Goal: Task Accomplishment & Management: Complete application form

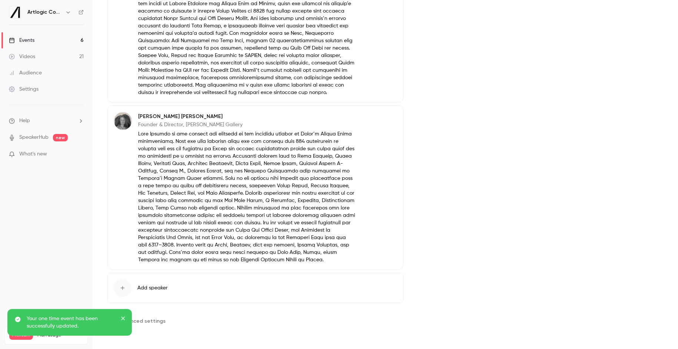
scroll to position [558, 0]
click at [44, 43] on link "Events 6" at bounding box center [46, 40] width 93 height 16
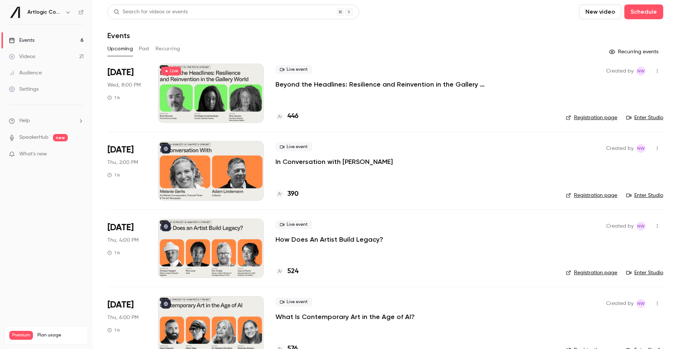
click at [360, 82] on p "Beyond the Headlines: Resilience and Reinvention in the Gallery World" at bounding box center [387, 84] width 222 height 9
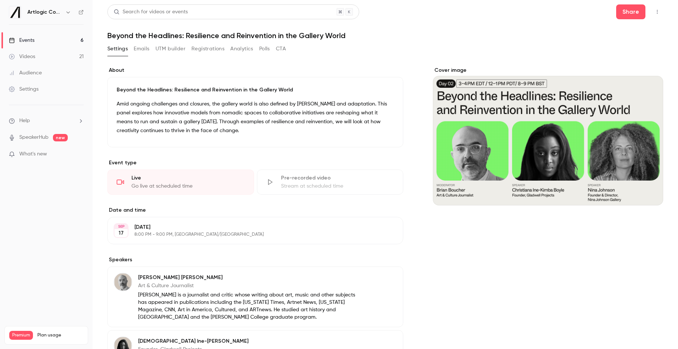
click at [207, 52] on button "Registrations" at bounding box center [207, 49] width 33 height 12
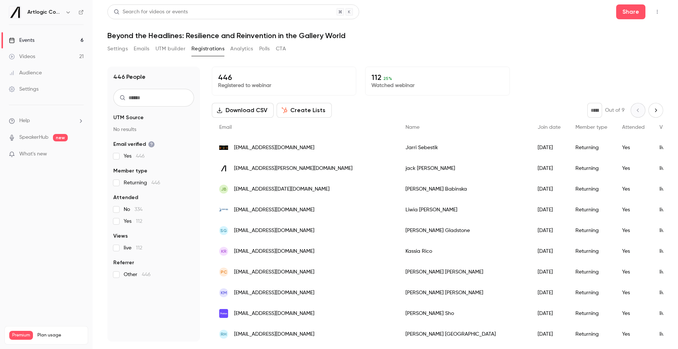
click at [180, 98] on input "text" at bounding box center [153, 98] width 81 height 18
paste input "****"
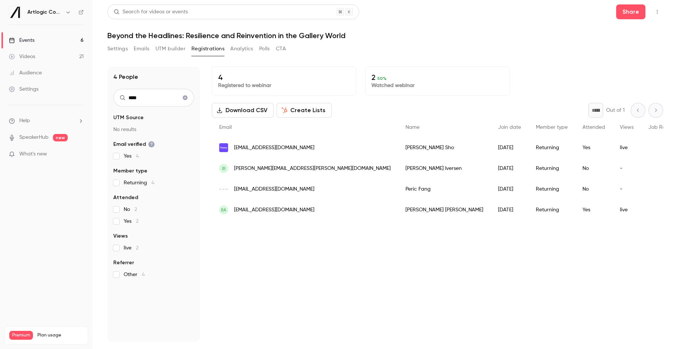
type input "****"
click at [31, 60] on div "Videos" at bounding box center [22, 56] width 26 height 7
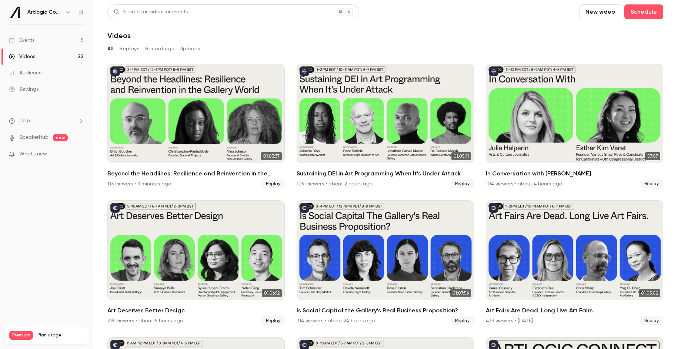
click at [49, 40] on link "Events 5" at bounding box center [46, 40] width 93 height 16
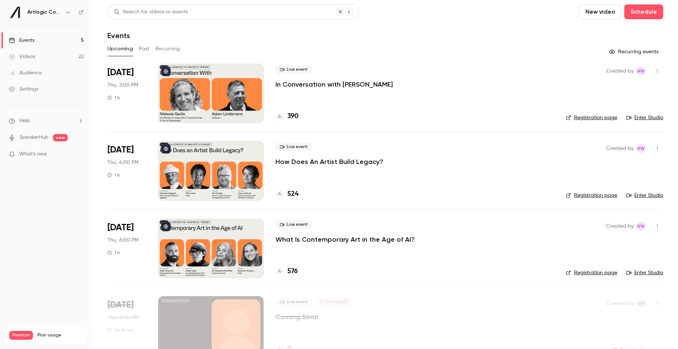
click at [52, 42] on link "Events 5" at bounding box center [46, 40] width 93 height 16
click at [644, 13] on button "Schedule" at bounding box center [643, 11] width 39 height 15
click at [630, 30] on div "One time event" at bounding box center [629, 32] width 56 height 7
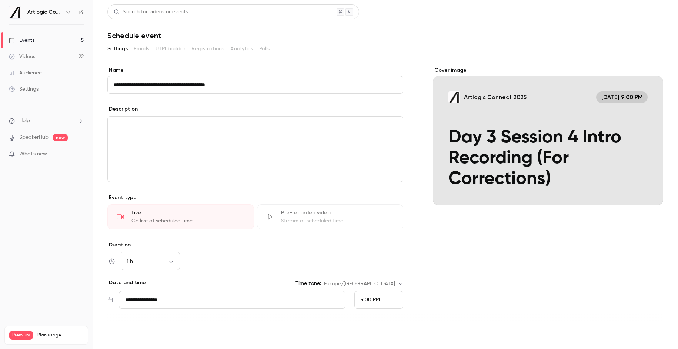
type input "**********"
click at [126, 335] on button "Save" at bounding box center [120, 335] width 27 height 15
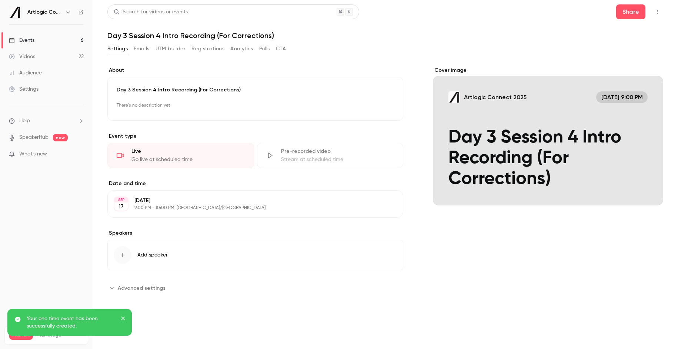
click at [33, 37] on div "Events" at bounding box center [22, 40] width 26 height 7
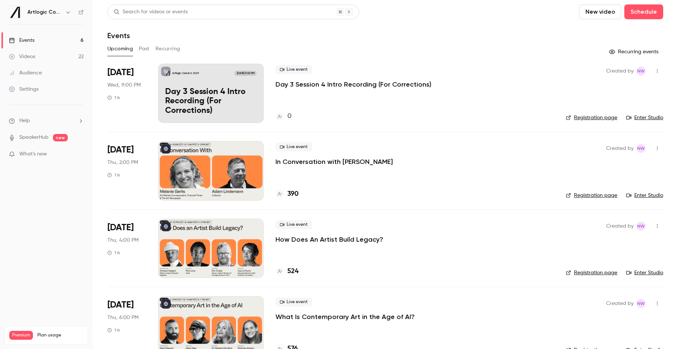
click at [644, 117] on link "Enter Studio" at bounding box center [644, 117] width 37 height 7
